Goal: Task Accomplishment & Management: Manage account settings

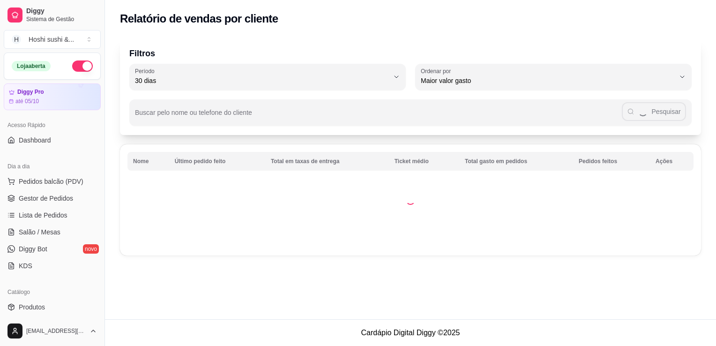
select select "30"
select select "HIGHEST_TOTAL_SPENT_WITH_ORDERS"
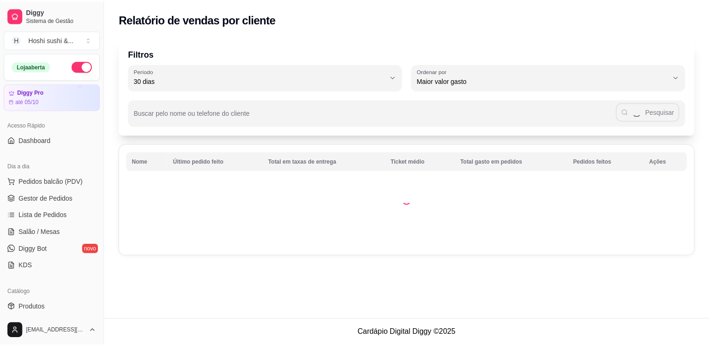
scroll to position [188, 0]
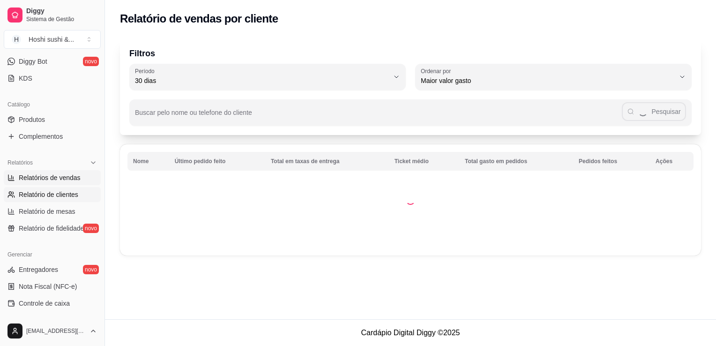
click at [53, 179] on span "Relatórios de vendas" at bounding box center [50, 177] width 62 height 9
select select "ALL"
select select "0"
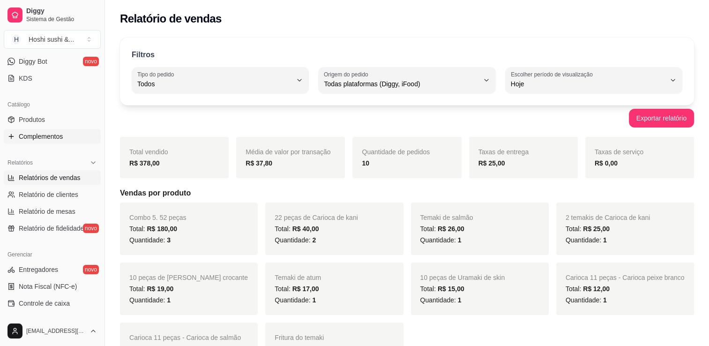
scroll to position [94, 0]
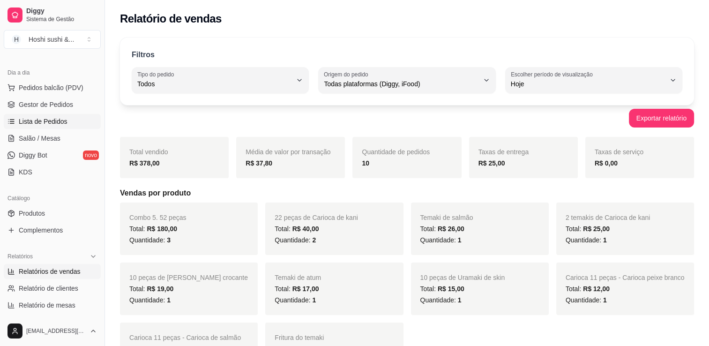
click at [41, 120] on span "Lista de Pedidos" at bounding box center [43, 121] width 49 height 9
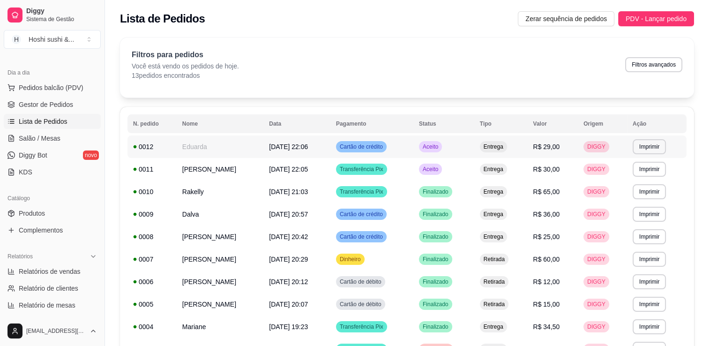
click at [542, 152] on td "R$ 29,00" at bounding box center [552, 147] width 51 height 23
click at [516, 168] on td "Entrega" at bounding box center [501, 169] width 53 height 23
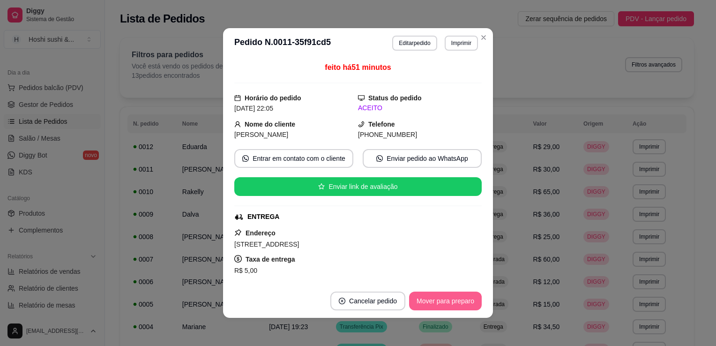
click at [433, 301] on button "Mover para preparo" at bounding box center [445, 301] width 73 height 19
click at [433, 301] on button "Mover para entrega" at bounding box center [446, 301] width 72 height 19
click at [433, 301] on button "Mover para finalizado" at bounding box center [443, 301] width 78 height 19
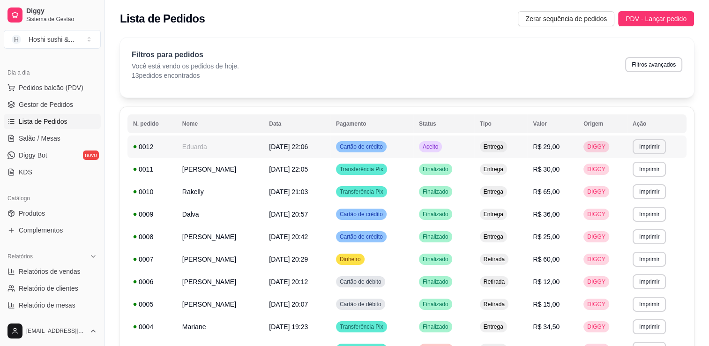
click at [480, 149] on td "Entrega" at bounding box center [501, 147] width 53 height 23
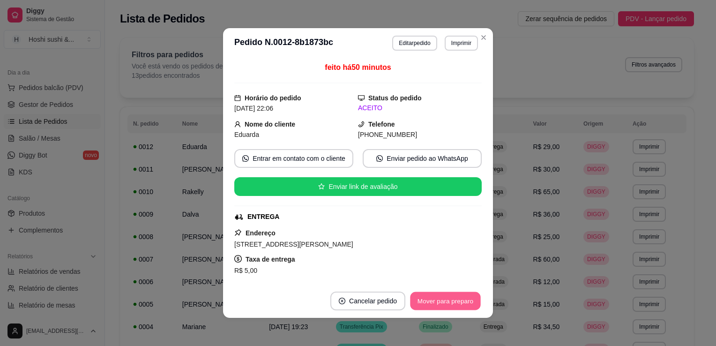
click at [466, 297] on button "Mover para preparo" at bounding box center [445, 301] width 70 height 18
click at [466, 297] on button "Mover para entrega" at bounding box center [446, 301] width 70 height 18
click at [466, 297] on button "Mover para finalizado" at bounding box center [443, 301] width 78 height 19
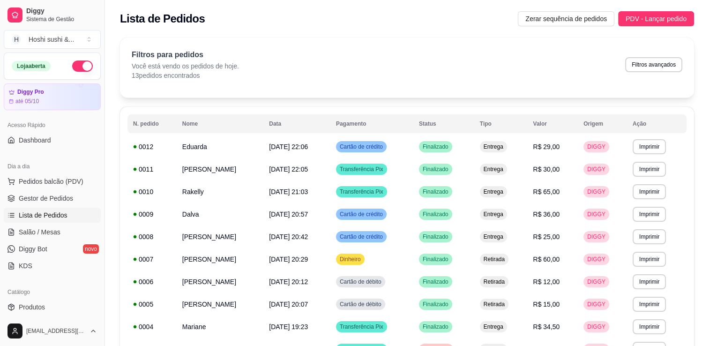
click at [79, 63] on button "button" at bounding box center [82, 65] width 21 height 11
click at [168, 120] on th "N. pedido" at bounding box center [152, 123] width 49 height 19
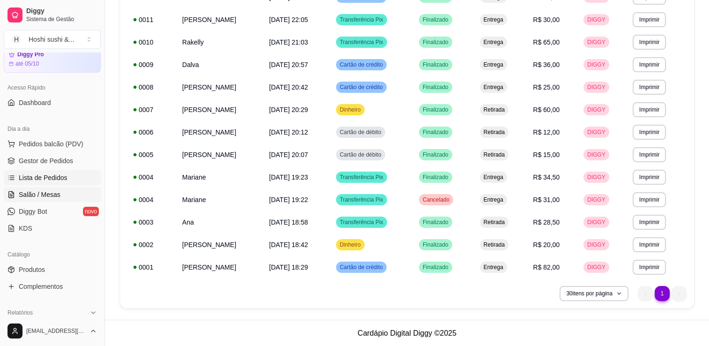
scroll to position [94, 0]
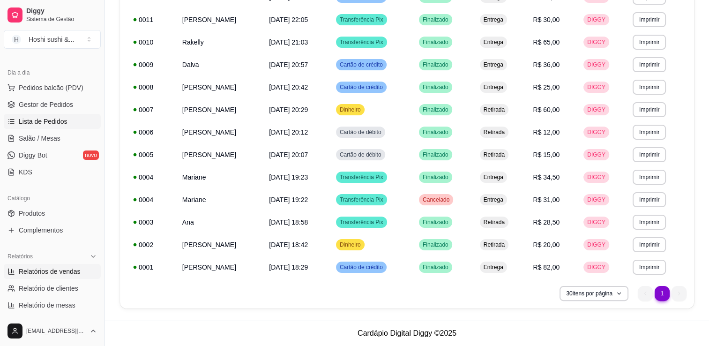
click at [46, 269] on span "Relatórios de vendas" at bounding box center [50, 271] width 62 height 9
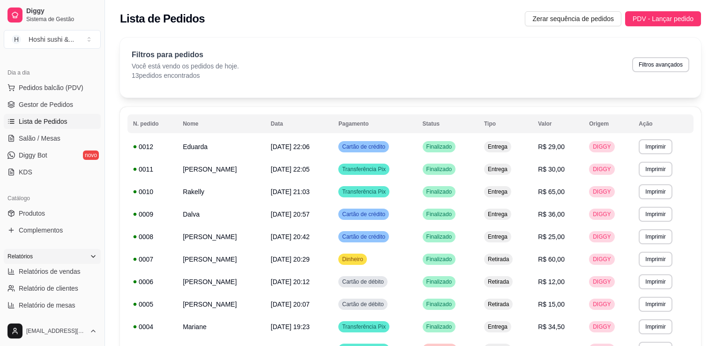
select select "ALL"
select select "0"
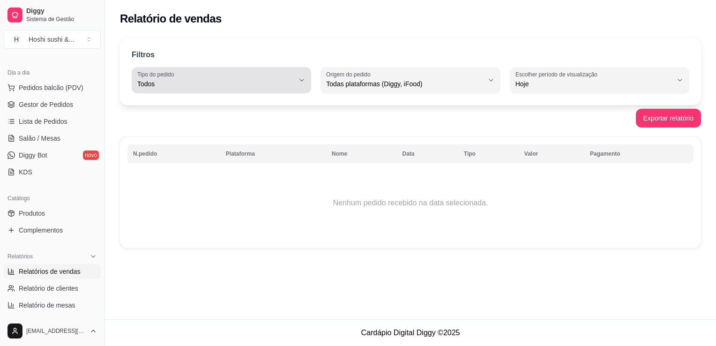
click at [205, 80] on span "Todos" at bounding box center [215, 83] width 157 height 9
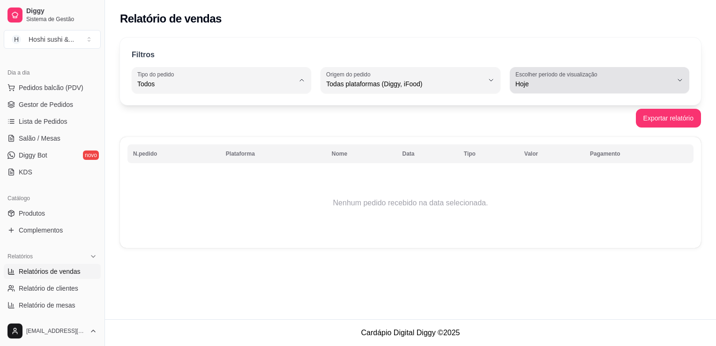
click at [555, 78] on div "Hoje" at bounding box center [594, 80] width 157 height 19
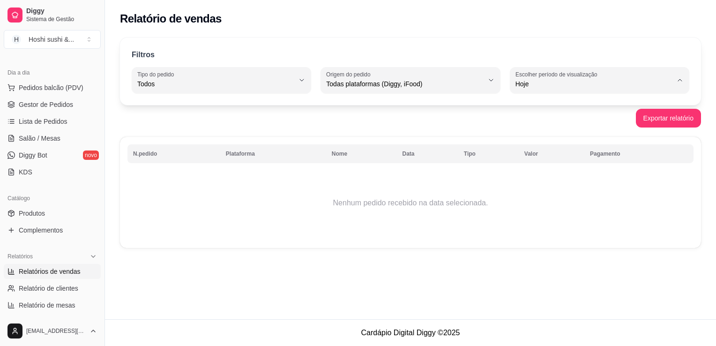
click at [549, 123] on span "Ontem" at bounding box center [595, 121] width 149 height 9
type input "1"
select select "1"
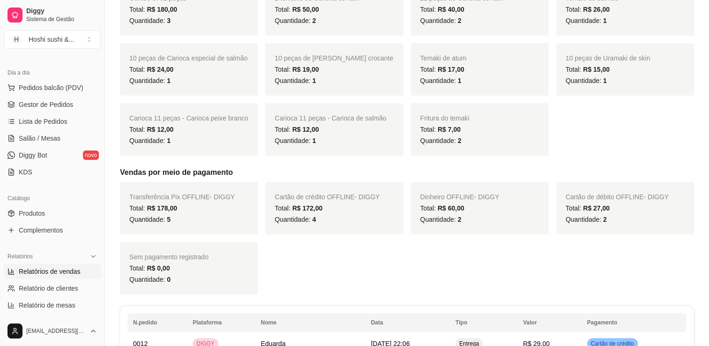
scroll to position [234, 0]
